Goal: Task Accomplishment & Management: Complete application form

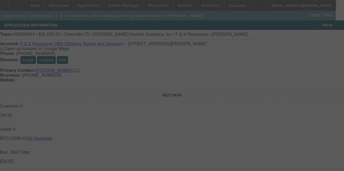
select select "3"
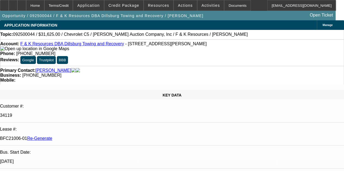
select select "0"
select select "1"
select select "3"
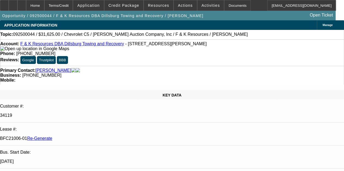
select select "6"
click at [225, 4] on div "Documents" at bounding box center [237, 5] width 27 height 11
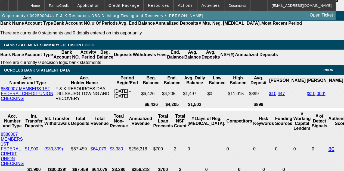
scroll to position [1035, 0]
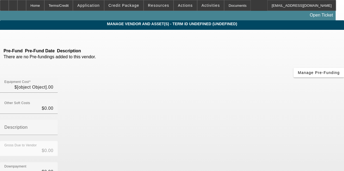
type input "$31,625.00"
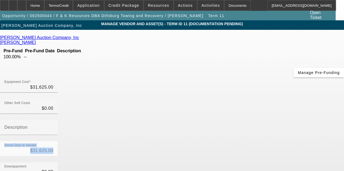
drag, startPoint x: 321, startPoint y: 82, endPoint x: 324, endPoint y: 74, distance: 9.0
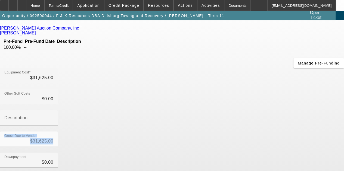
scroll to position [8, 0]
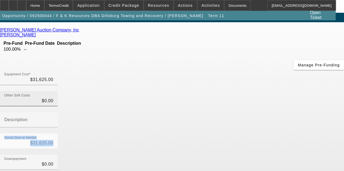
type input "0"
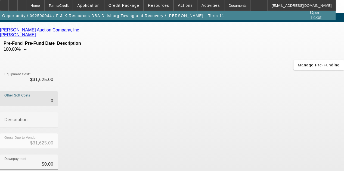
click at [53, 98] on input "0" at bounding box center [28, 101] width 49 height 7
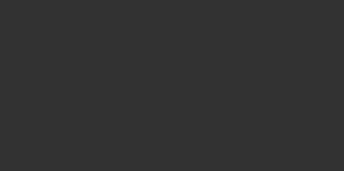
select select "3"
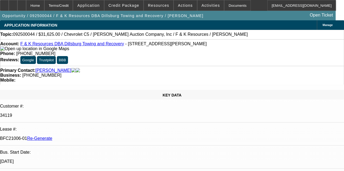
select select "0"
select select "1"
select select "3"
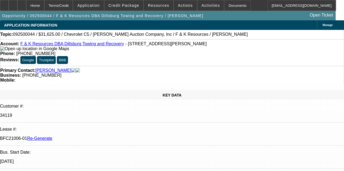
select select "6"
click at [225, 5] on div "Documents" at bounding box center [237, 5] width 27 height 11
click at [224, 5] on div "Documents" at bounding box center [237, 5] width 27 height 11
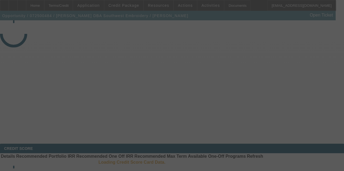
select select "3"
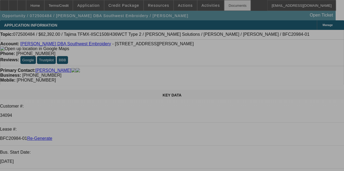
select select "0.2"
select select "2"
select select "0.1"
select select "4"
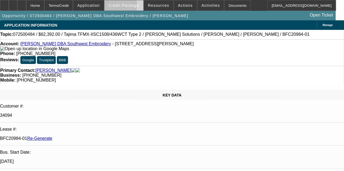
click at [121, 6] on span "Credit Package" at bounding box center [123, 5] width 31 height 4
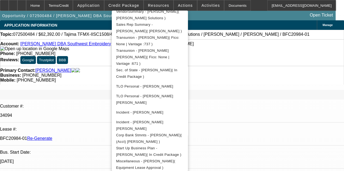
scroll to position [154, 0]
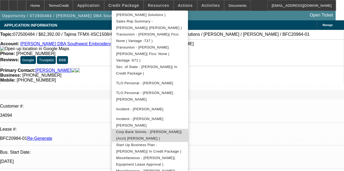
click at [141, 130] on span "Corp Bank Stmnts - Johnny Olvera( (Acct) Johnny Olvera )" at bounding box center [149, 135] width 66 height 11
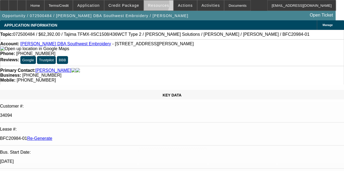
click at [154, 5] on span "Resources" at bounding box center [158, 5] width 21 height 4
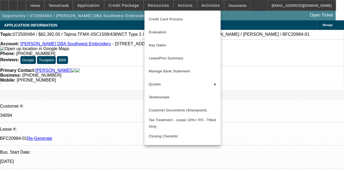
click at [201, 5] on div at bounding box center [172, 85] width 344 height 171
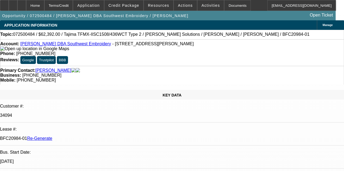
click at [201, 5] on span "Activities" at bounding box center [210, 5] width 18 height 4
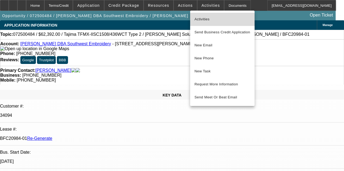
click at [200, 21] on span "Activities" at bounding box center [222, 19] width 56 height 7
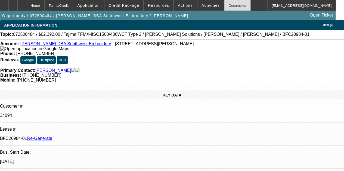
click at [224, 3] on div "Documents" at bounding box center [237, 5] width 27 height 11
click at [22, 4] on icon at bounding box center [22, 4] width 0 height 0
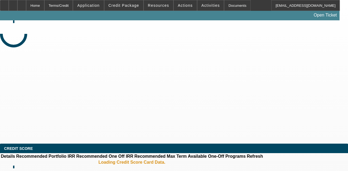
select select "3"
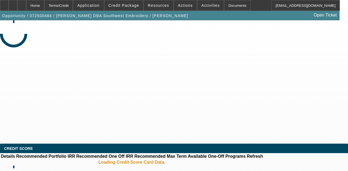
select select "0.2"
select select "2"
select select "0.1"
select select "4"
